Goal: Find specific page/section: Locate a particular part of the current website

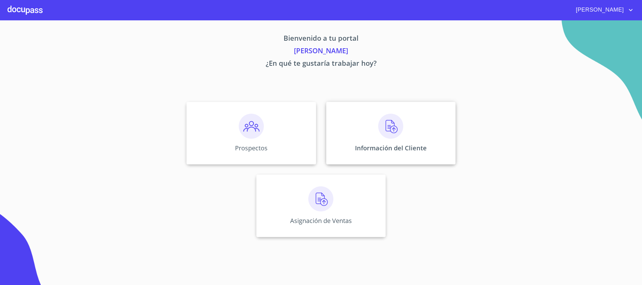
click at [388, 156] on div "Información del Cliente" at bounding box center [390, 133] width 129 height 63
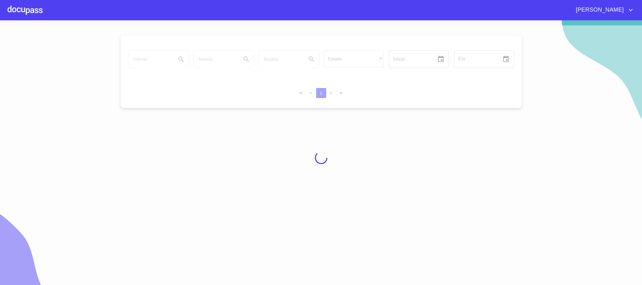
click at [165, 63] on div at bounding box center [321, 157] width 642 height 265
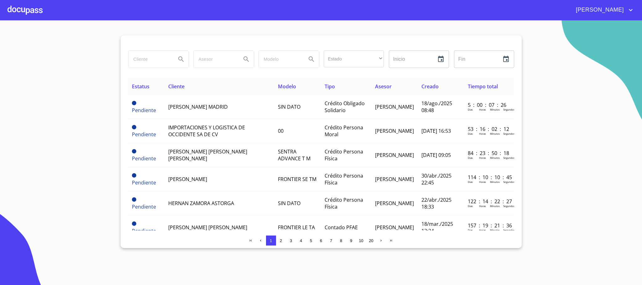
click at [160, 58] on input "search" at bounding box center [149, 59] width 43 height 17
type input "[PERSON_NAME]"
click at [184, 55] on button "Search" at bounding box center [180, 59] width 15 height 15
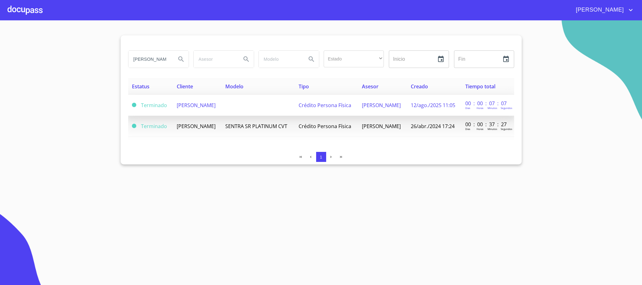
click at [193, 104] on span "[PERSON_NAME]" at bounding box center [196, 105] width 39 height 7
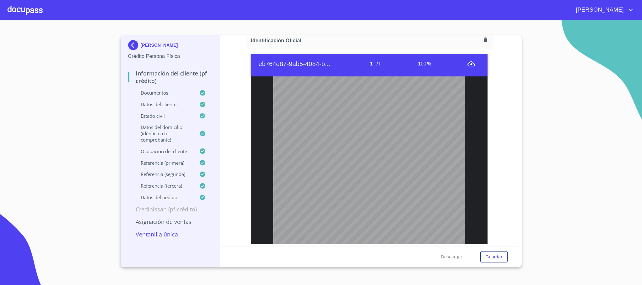
scroll to position [94, 0]
